Goal: Browse casually: Explore the website without a specific task or goal

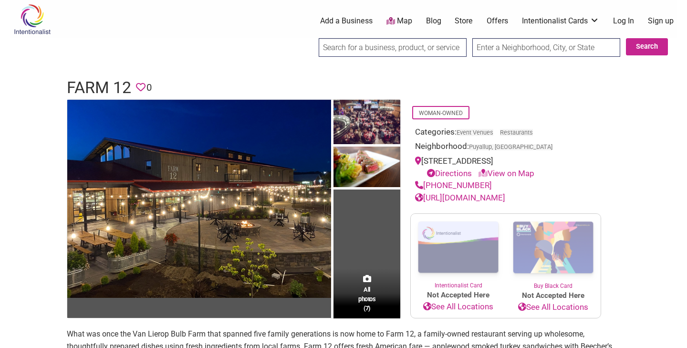
click at [365, 234] on td "All photos (7)" at bounding box center [367, 209] width 67 height 219
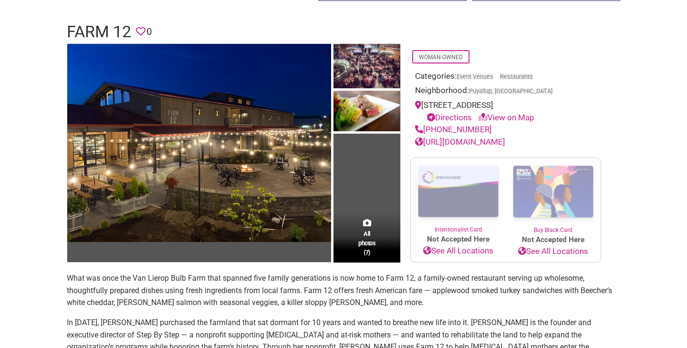
scroll to position [64, 0]
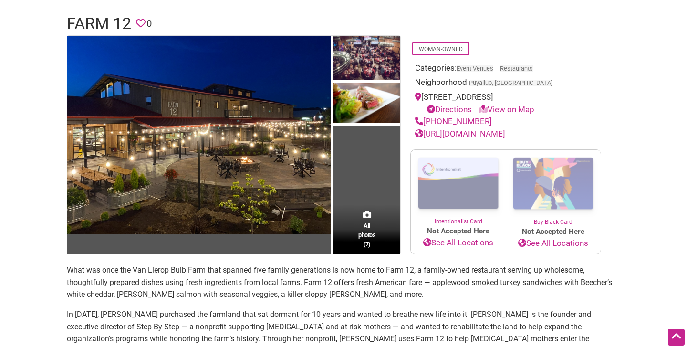
click at [365, 234] on span "All photos (7)" at bounding box center [366, 234] width 17 height 27
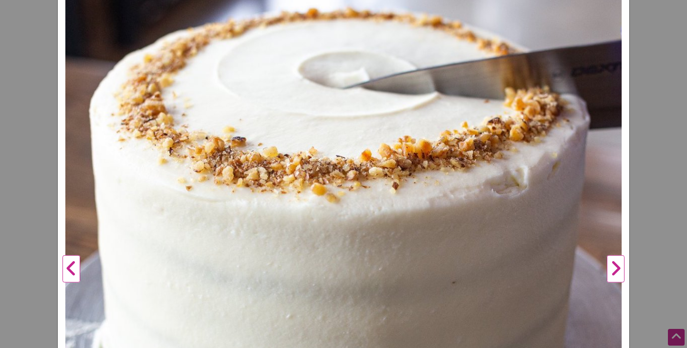
scroll to position [210, 0]
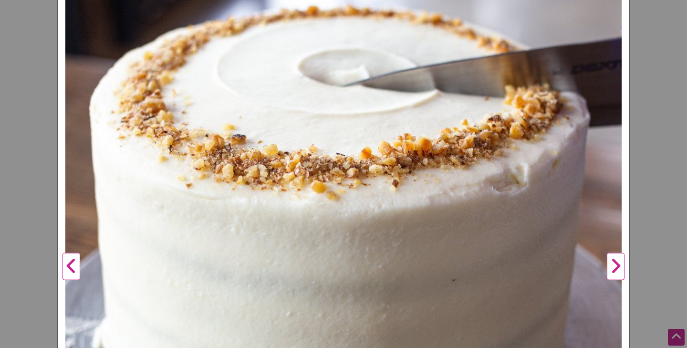
click at [617, 265] on button "Next" at bounding box center [616, 267] width 26 height 750
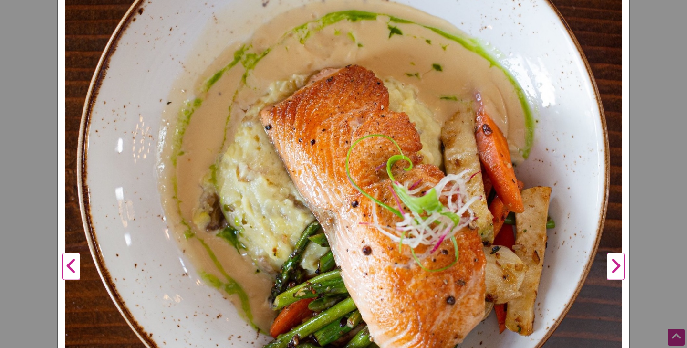
click at [617, 265] on button "Next" at bounding box center [616, 267] width 26 height 750
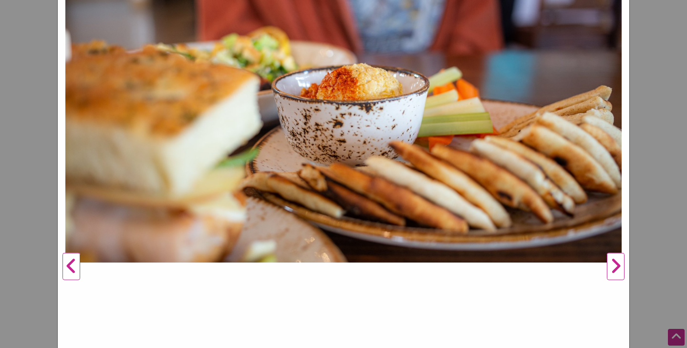
click at [617, 265] on button "Next" at bounding box center [616, 267] width 26 height 750
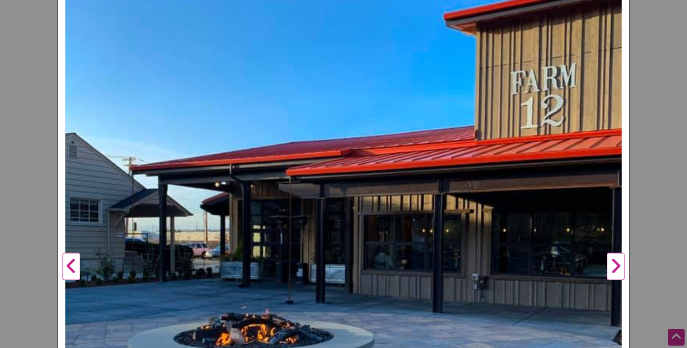
click at [617, 265] on button "Next" at bounding box center [616, 267] width 26 height 750
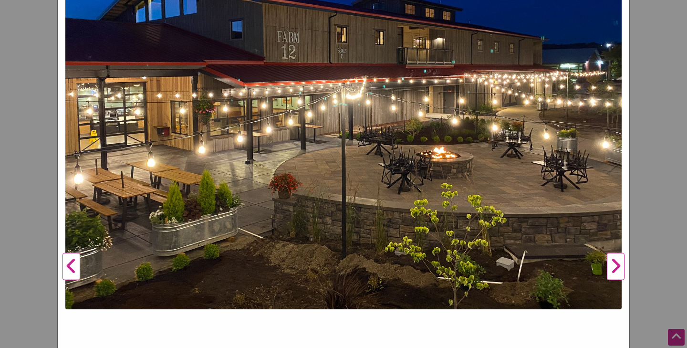
click at [617, 265] on button "Next" at bounding box center [616, 267] width 26 height 750
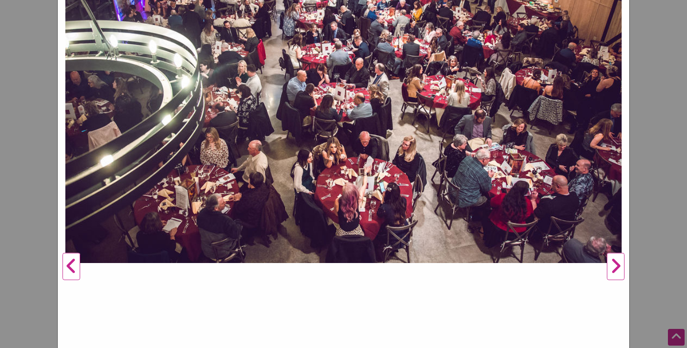
click at [617, 265] on button "Next" at bounding box center [616, 267] width 26 height 750
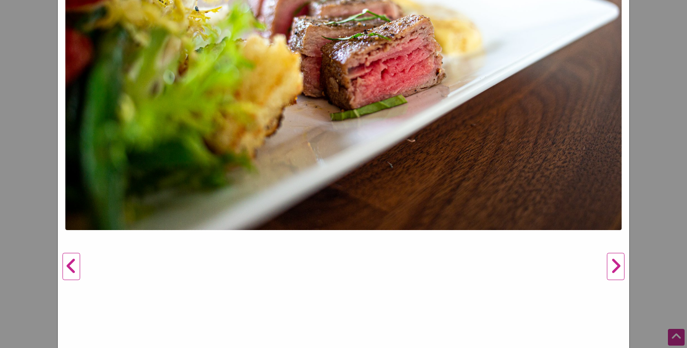
click at [617, 265] on button "Next" at bounding box center [616, 267] width 26 height 750
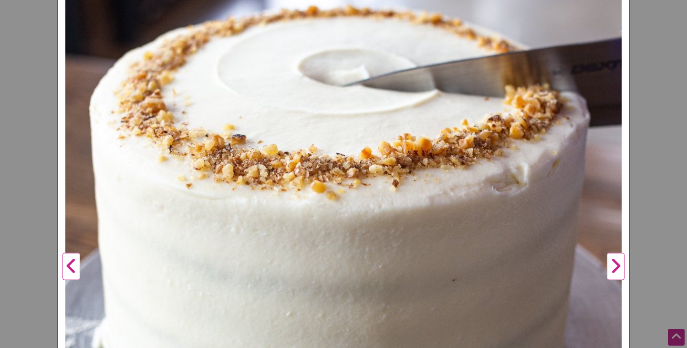
click at [617, 265] on button "Next" at bounding box center [616, 267] width 26 height 750
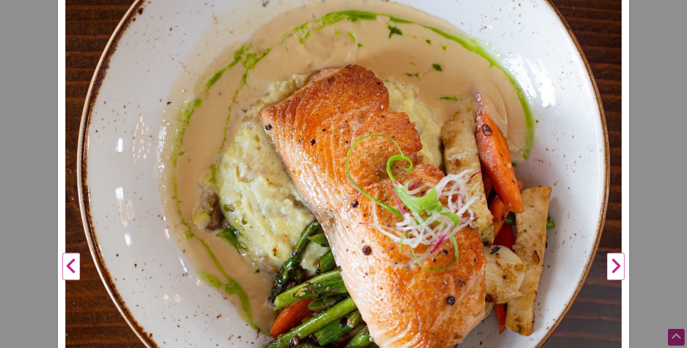
click at [617, 265] on button "Next" at bounding box center [616, 267] width 26 height 750
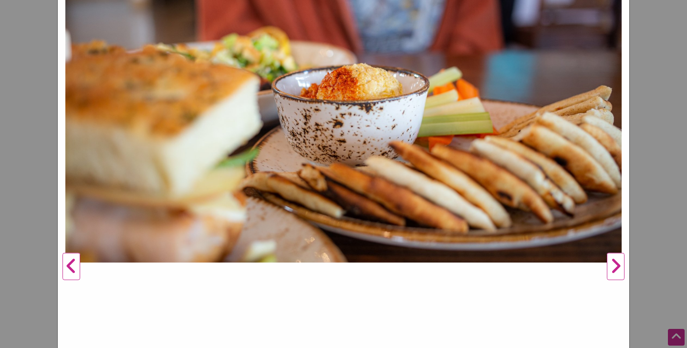
click at [617, 265] on button "Next" at bounding box center [616, 267] width 26 height 750
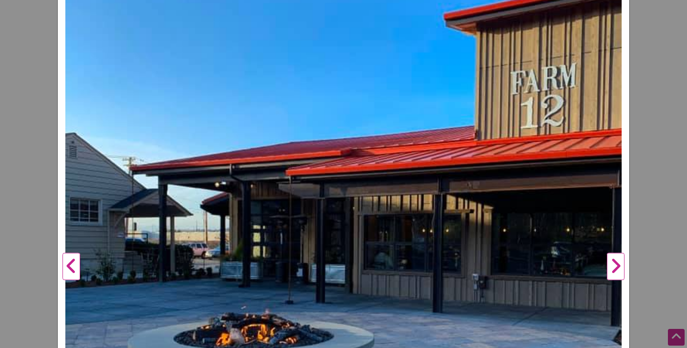
click at [617, 265] on button "Next" at bounding box center [616, 267] width 26 height 750
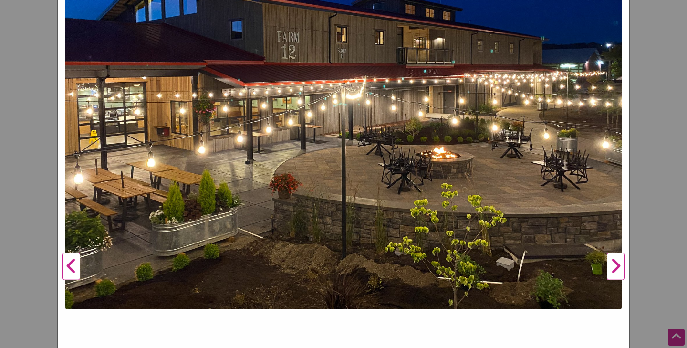
click at [617, 265] on button "Next" at bounding box center [616, 267] width 26 height 750
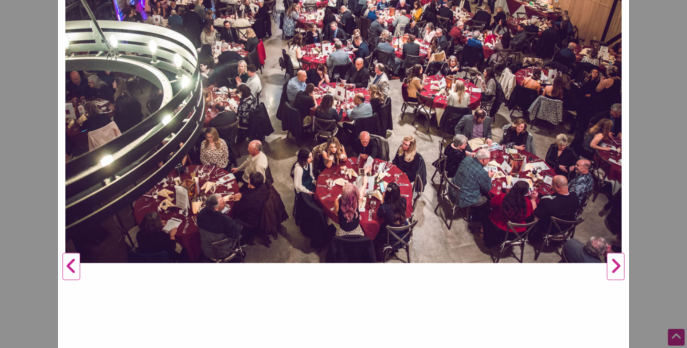
click at [617, 265] on button "Next" at bounding box center [616, 267] width 26 height 750
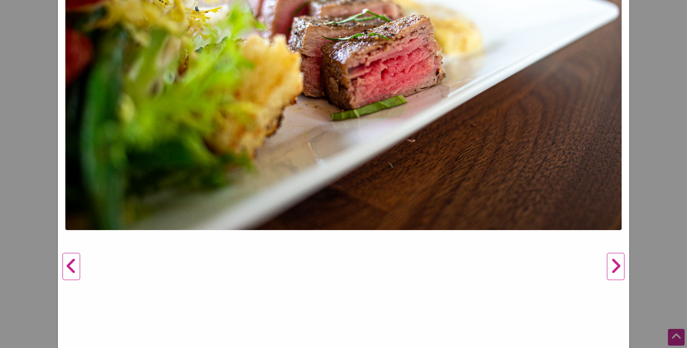
click at [617, 265] on button "Next" at bounding box center [616, 267] width 26 height 750
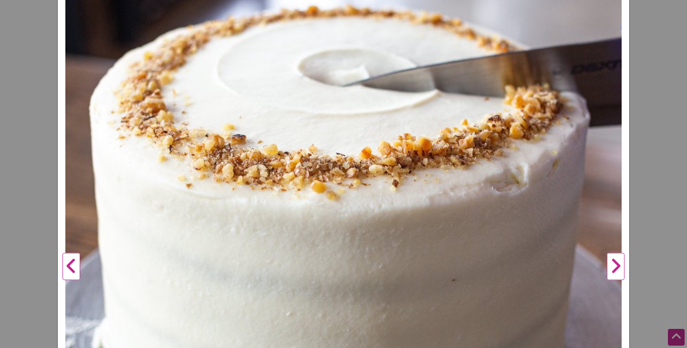
click at [617, 265] on button "Next" at bounding box center [616, 267] width 26 height 750
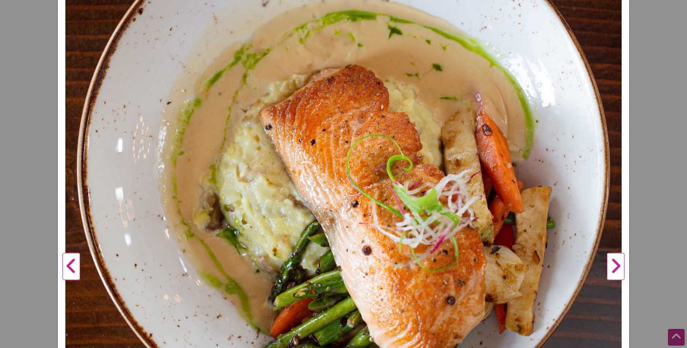
click at [617, 265] on button "Next" at bounding box center [616, 267] width 26 height 750
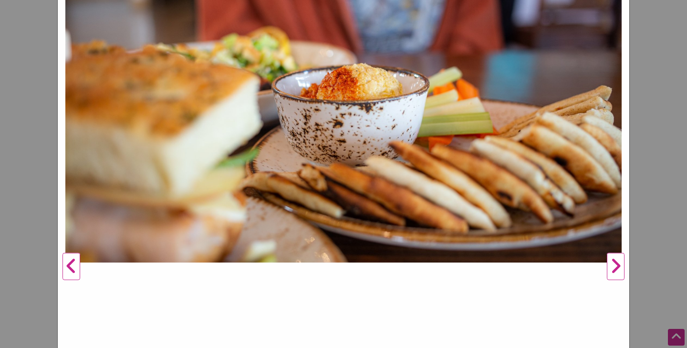
click at [617, 265] on button "Next" at bounding box center [616, 267] width 26 height 750
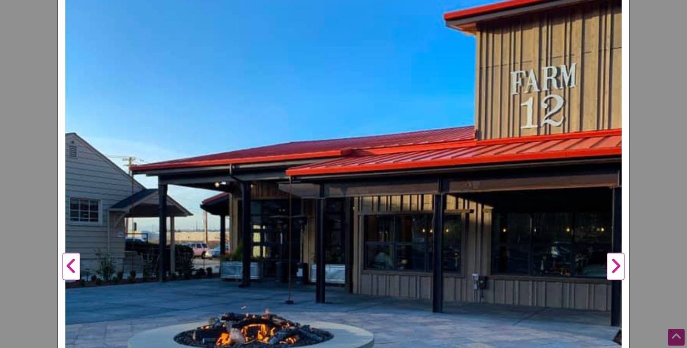
click at [617, 265] on button "Next" at bounding box center [616, 267] width 26 height 750
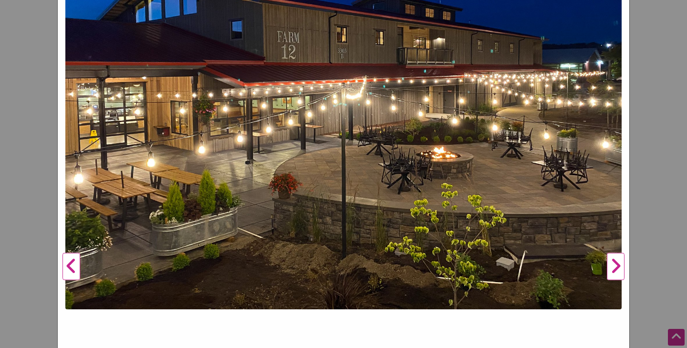
click at [617, 265] on button "Next" at bounding box center [616, 267] width 26 height 750
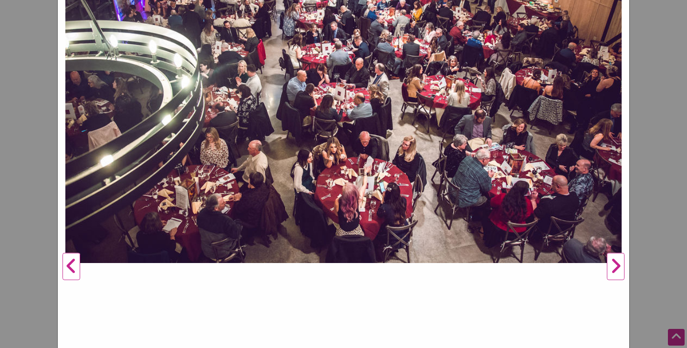
click at [617, 265] on button "Next" at bounding box center [616, 267] width 26 height 750
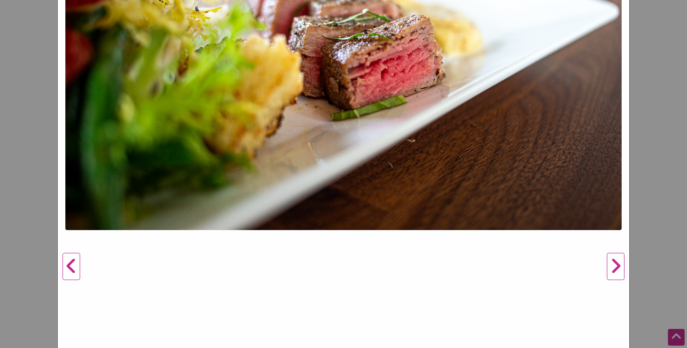
click at [617, 265] on button "Next" at bounding box center [616, 267] width 26 height 750
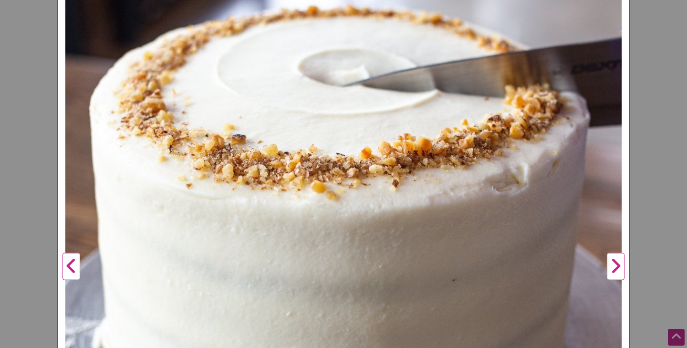
click at [617, 265] on button "Next" at bounding box center [616, 267] width 26 height 750
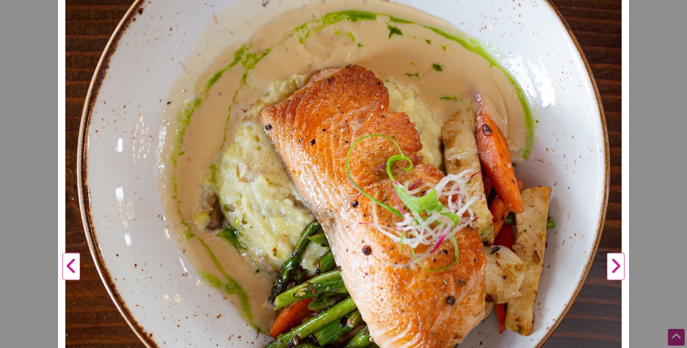
click at [617, 265] on button "Next" at bounding box center [616, 267] width 26 height 750
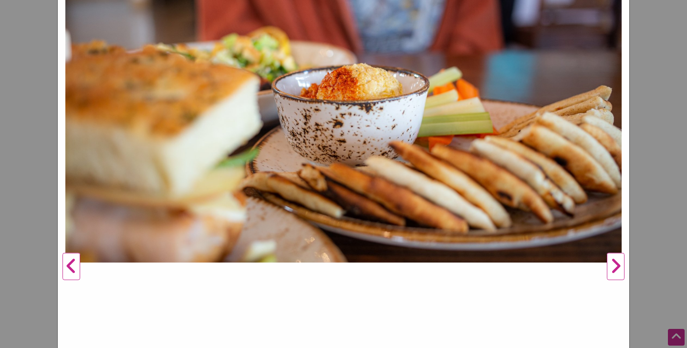
click at [617, 265] on button "Next" at bounding box center [616, 267] width 26 height 750
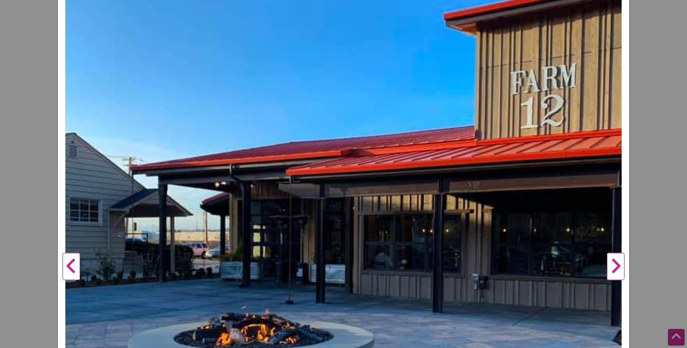
click at [617, 265] on button "Next" at bounding box center [616, 267] width 26 height 750
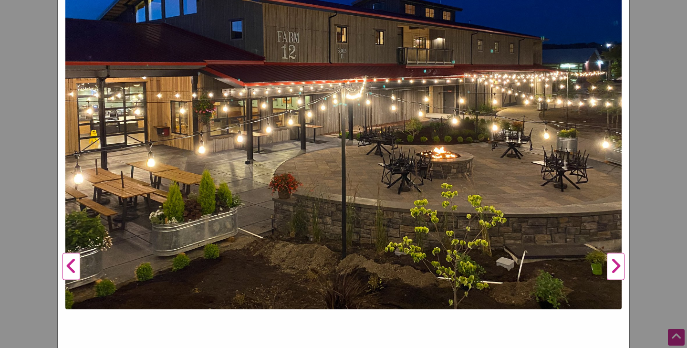
click at [617, 265] on button "Next" at bounding box center [616, 267] width 26 height 750
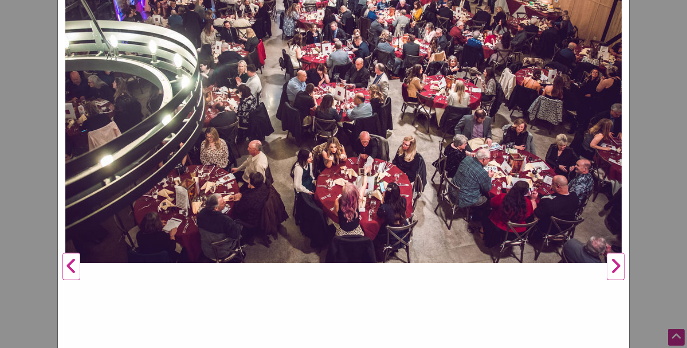
click at [617, 265] on button "Next" at bounding box center [616, 267] width 26 height 750
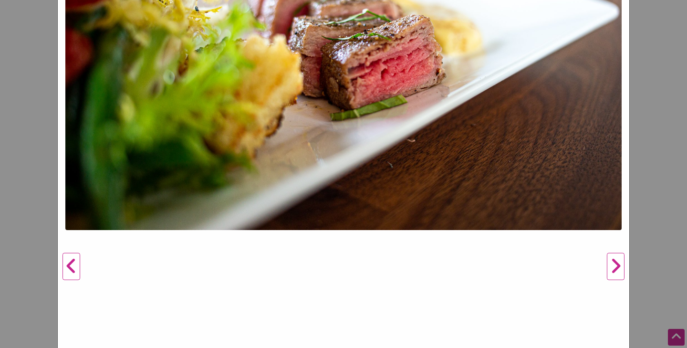
click at [73, 262] on button "Previous" at bounding box center [71, 267] width 26 height 750
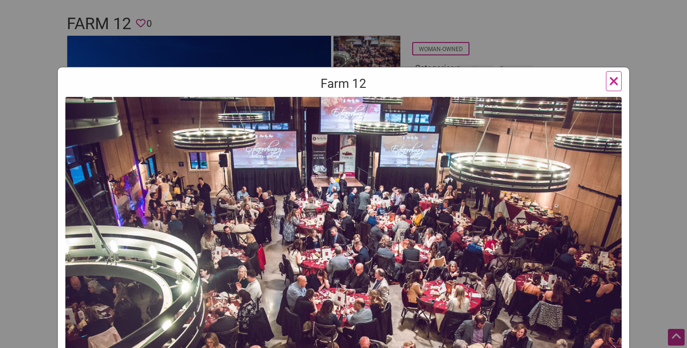
scroll to position [2, 0]
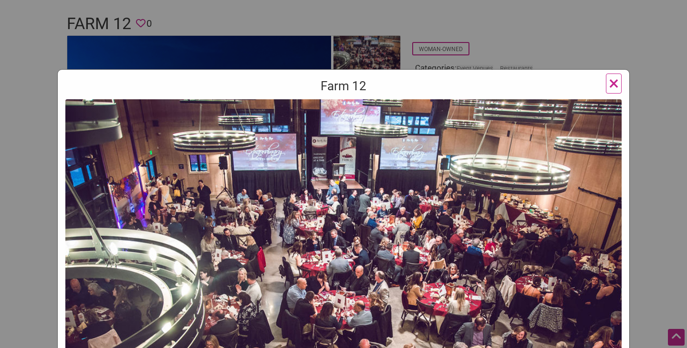
click at [613, 82] on span "×" at bounding box center [614, 83] width 10 height 22
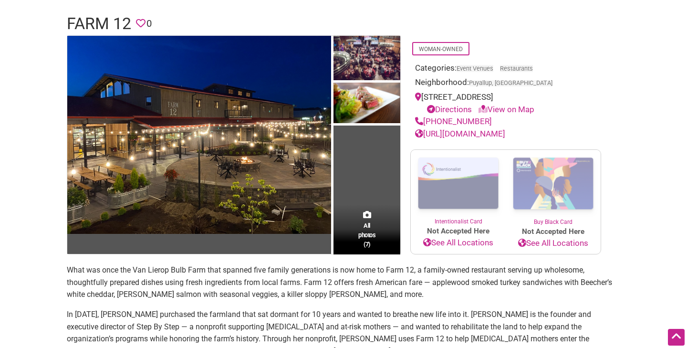
scroll to position [0, 0]
